Goal: Information Seeking & Learning: Learn about a topic

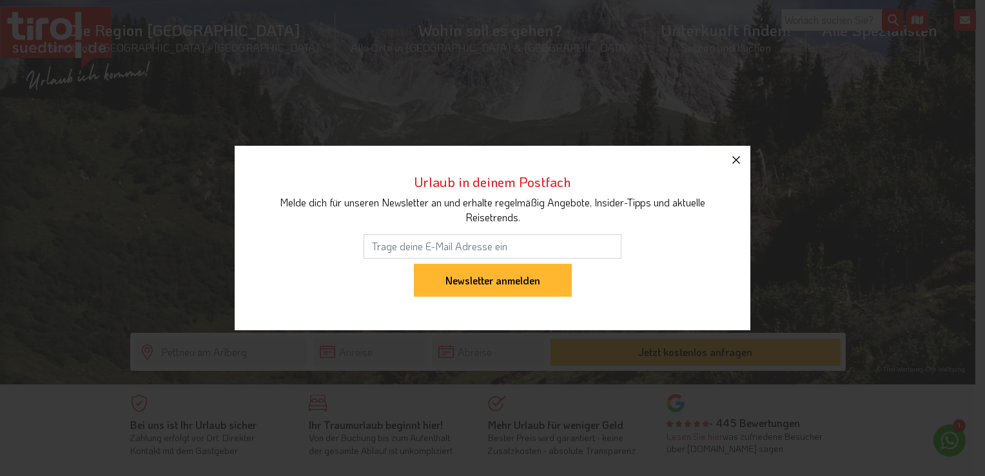
click at [733, 160] on icon "button" at bounding box center [735, 159] width 15 height 15
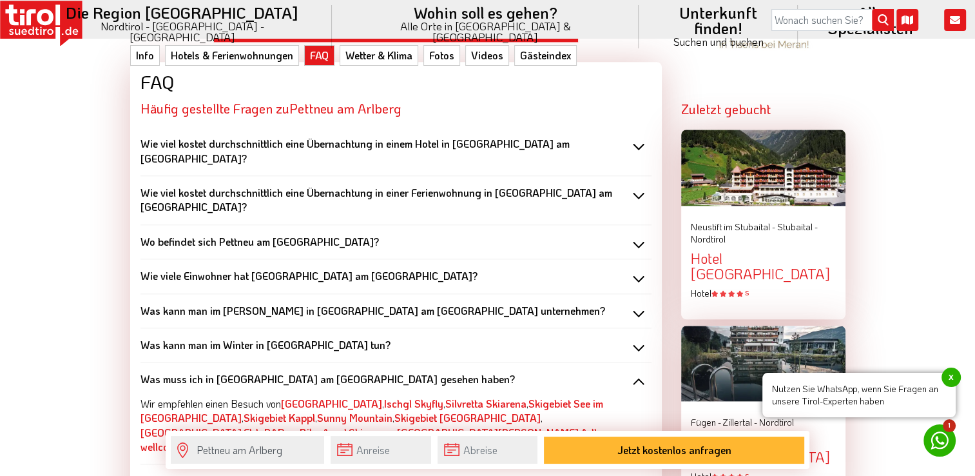
scroll to position [1354, 0]
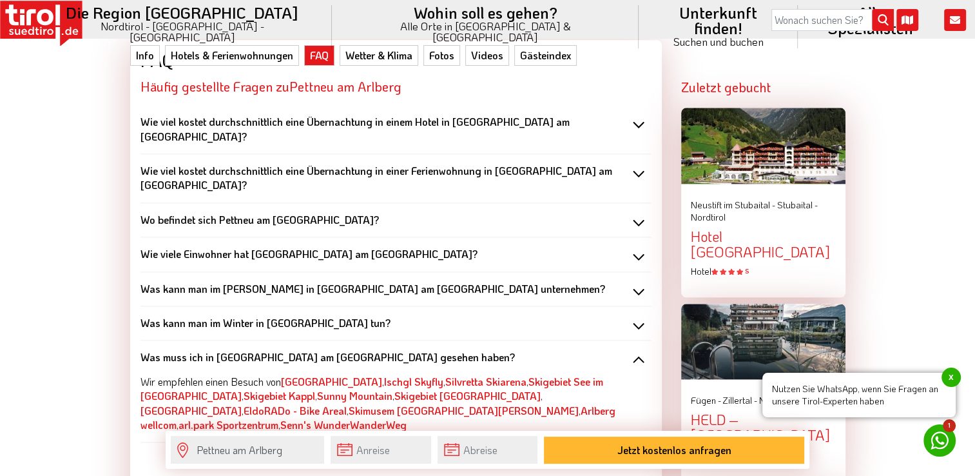
click at [640, 213] on div "Wo befindet sich Pettneu am Arlberg?" at bounding box center [396, 220] width 511 height 14
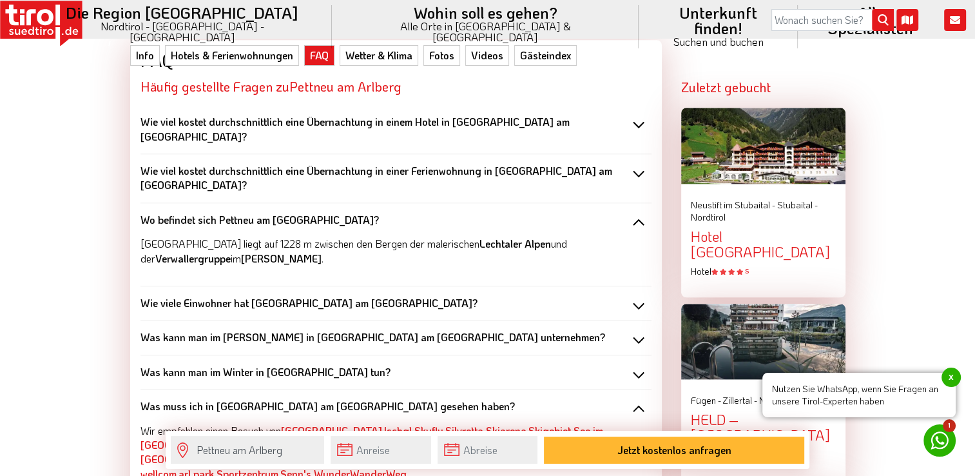
click at [639, 296] on div "Wie viele Einwohner hat Pettneu am Arlberg?" at bounding box center [396, 303] width 511 height 14
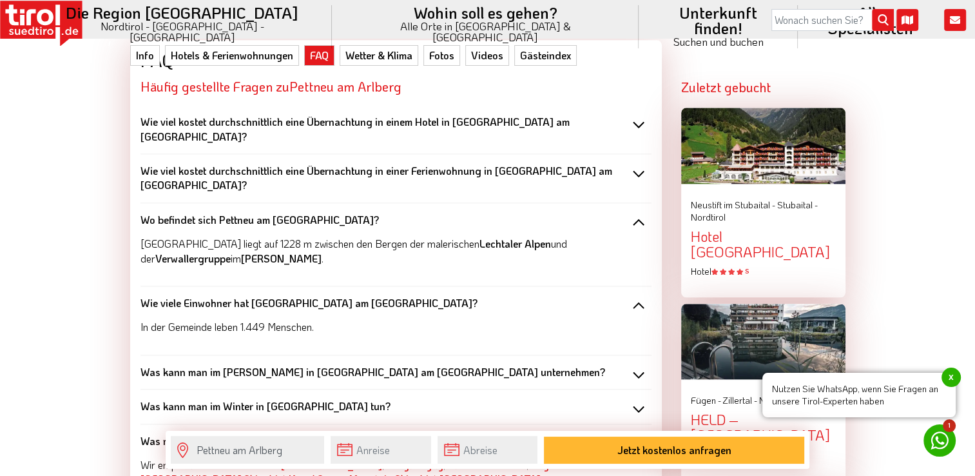
click at [641, 365] on div "Was kann man im Sommer in Petteneu am Arlberg unternehmen?" at bounding box center [396, 372] width 511 height 14
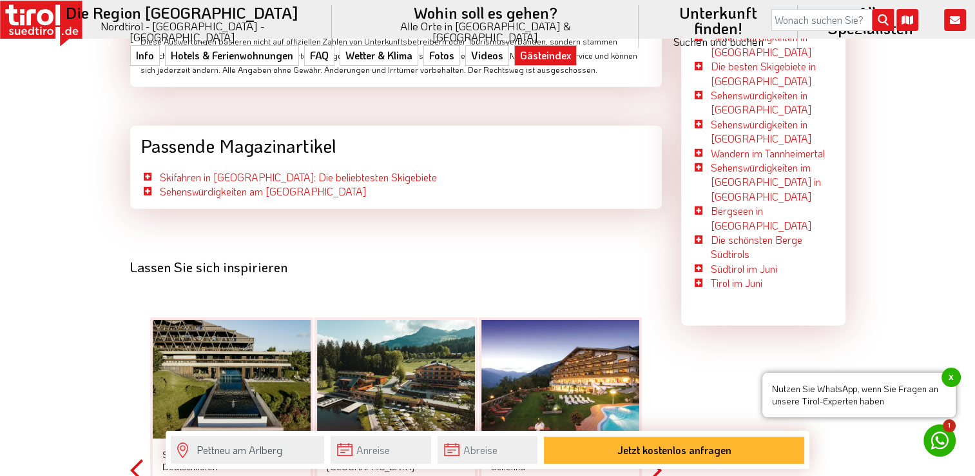
scroll to position [3610, 0]
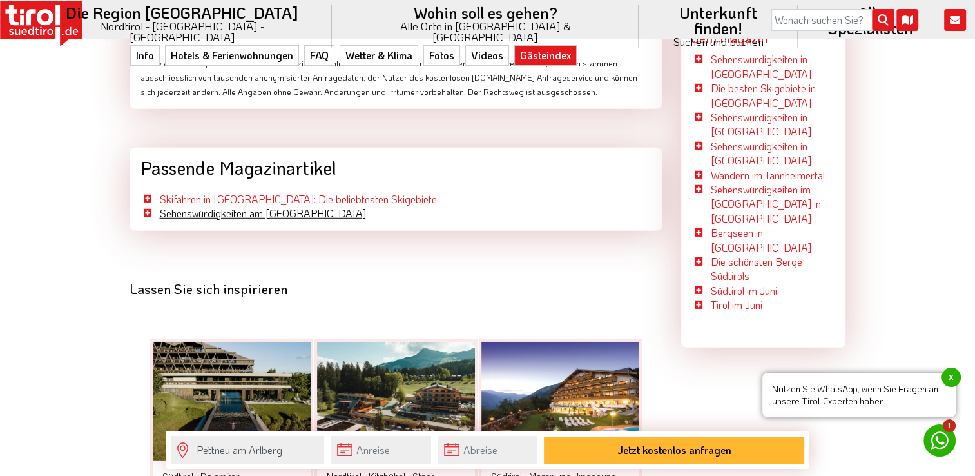
click at [239, 206] on link "Sehenswürdigkeiten am Arlberg" at bounding box center [263, 213] width 206 height 14
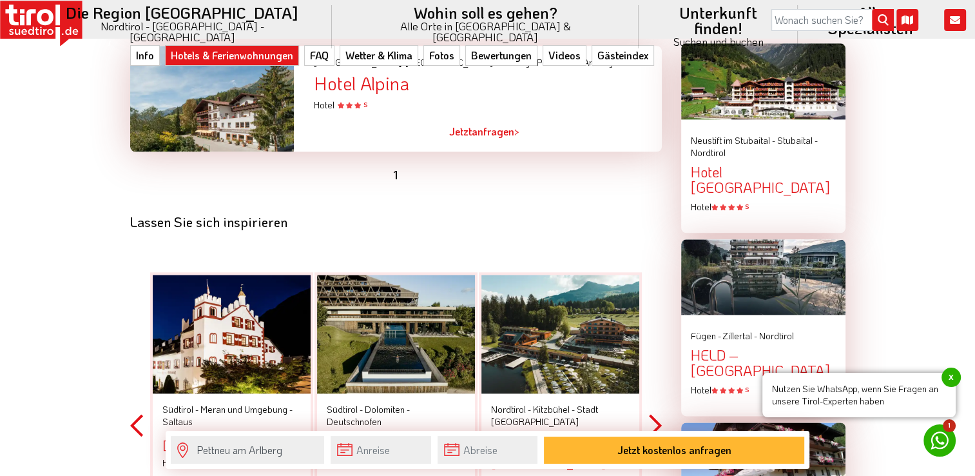
scroll to position [1483, 0]
